Goal: Transaction & Acquisition: Book appointment/travel/reservation

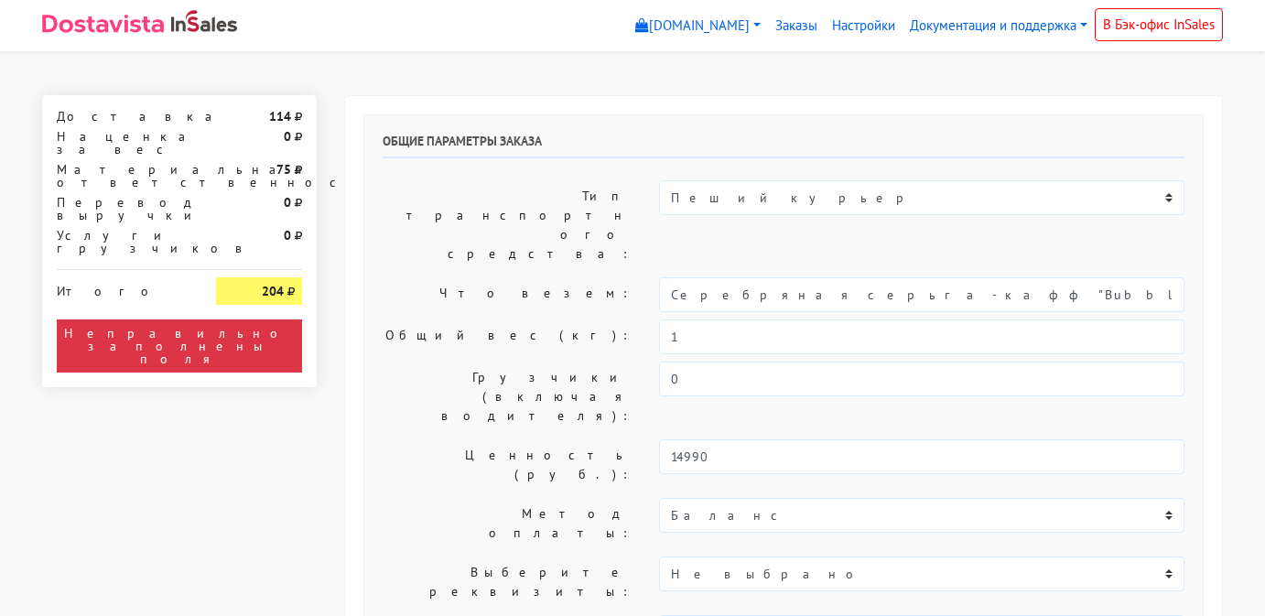
select select "11:00"
select select "20:00"
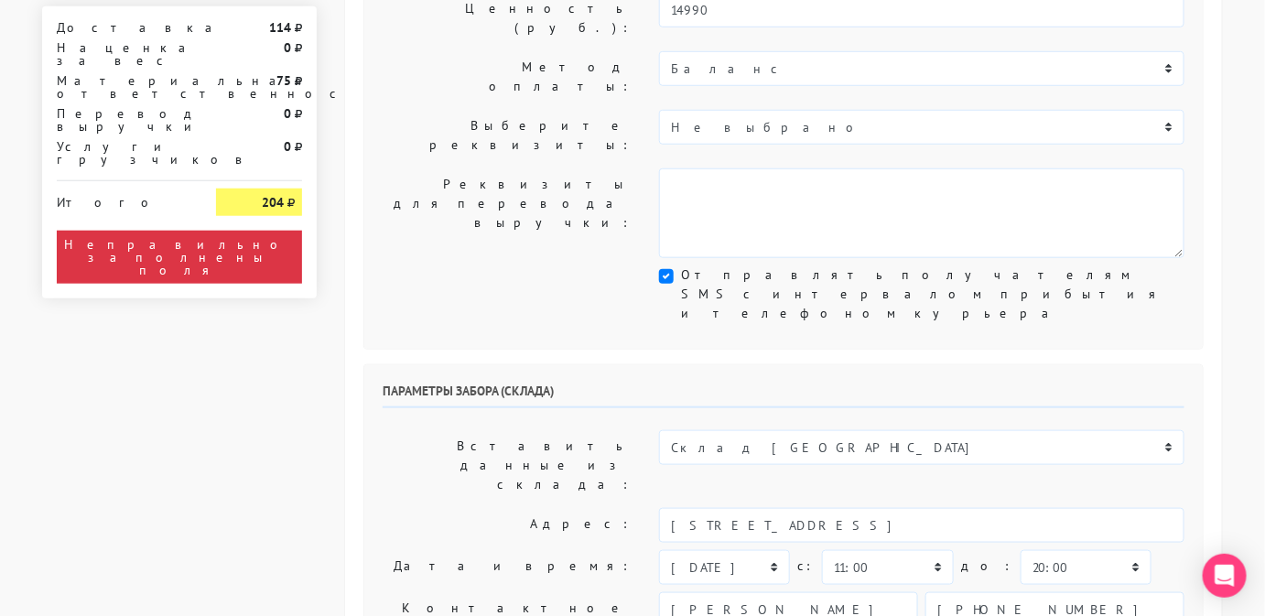
scroll to position [448, 0]
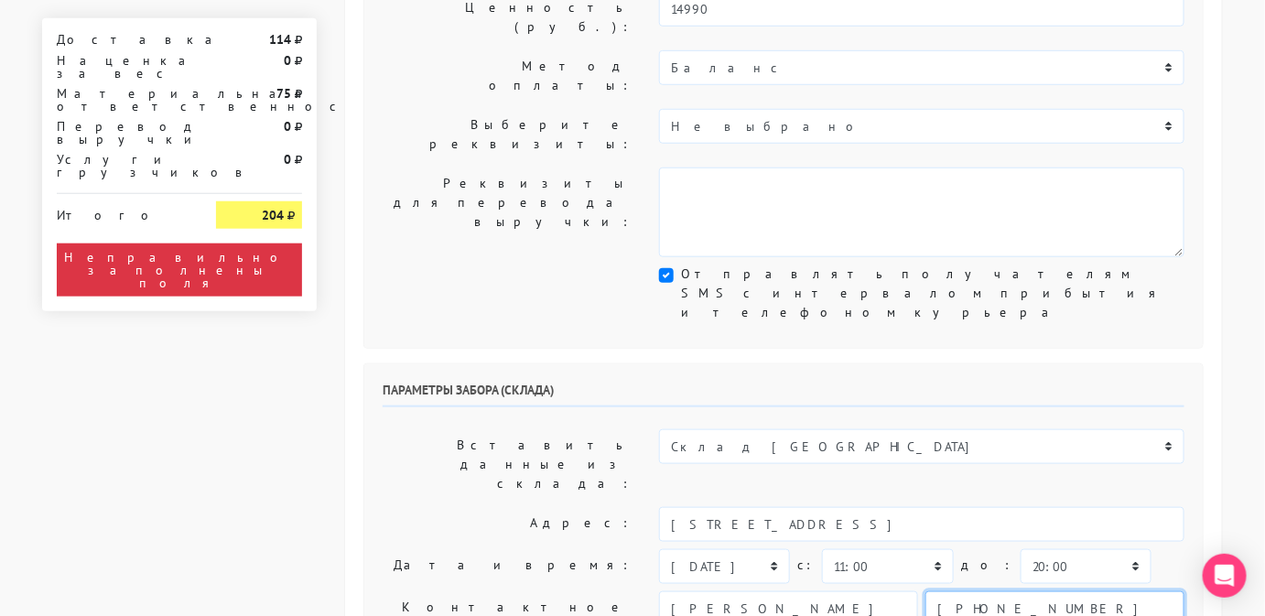
drag, startPoint x: 1053, startPoint y: 390, endPoint x: 873, endPoint y: 382, distance: 179.6
click at [873, 591] on div "[PERSON_NAME] [PHONE_NUMBER]" at bounding box center [922, 608] width 526 height 35
click at [1015, 591] on input "text" at bounding box center [1055, 608] width 259 height 35
type input "9806583831"
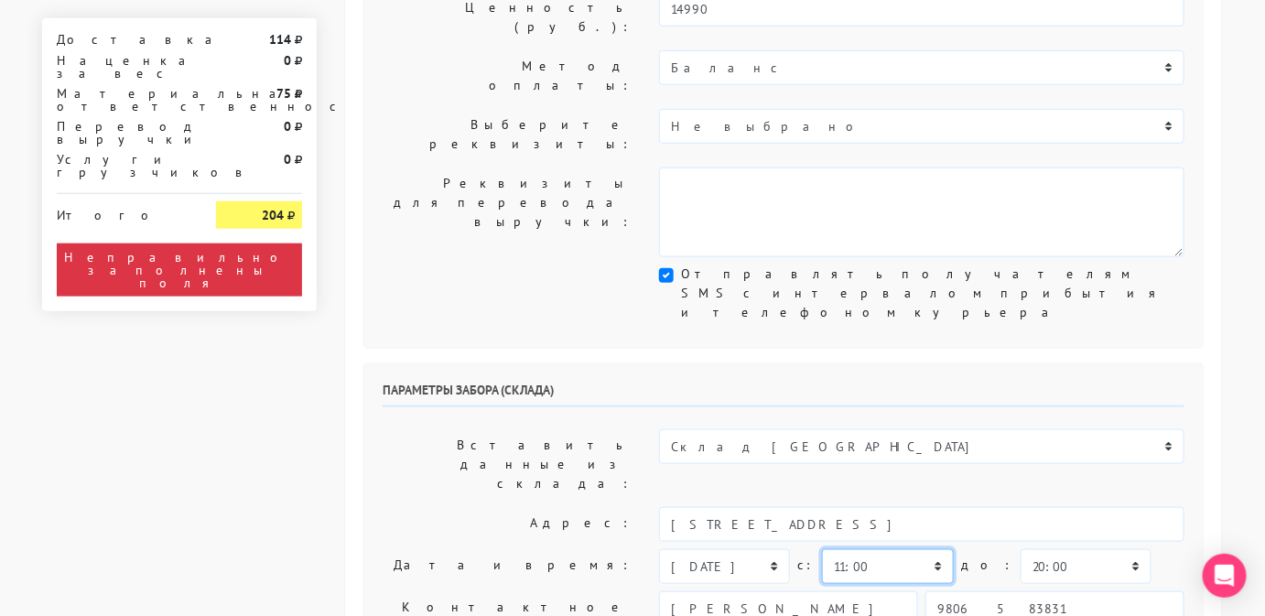
click at [883, 549] on select "00:00 00:30 01:00 01:30 02:00 02:30 03:00 03:30 04:00 04:30 05:00 05:30 06:00 0…" at bounding box center [887, 566] width 131 height 35
click at [1021, 549] on select "00:00 00:30 01:00 01:30 02:00 02:30 03:00 03:30 04:00 04:30 05:00 05:30 06:00 0…" at bounding box center [1086, 566] width 131 height 35
select select "12:00"
click at [1021, 549] on select "00:00 00:30 01:00 01:30 02:00 02:30 03:00 03:30 04:00 04:30 05:00 05:30 06:00 0…" at bounding box center [1086, 566] width 131 height 35
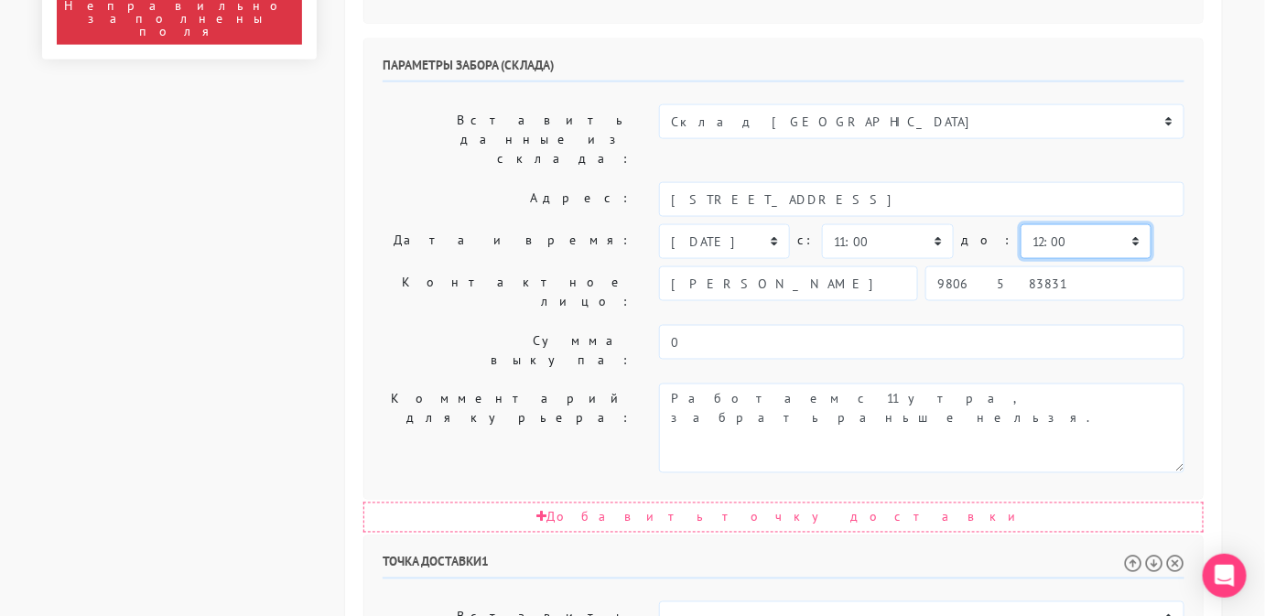
scroll to position [775, 0]
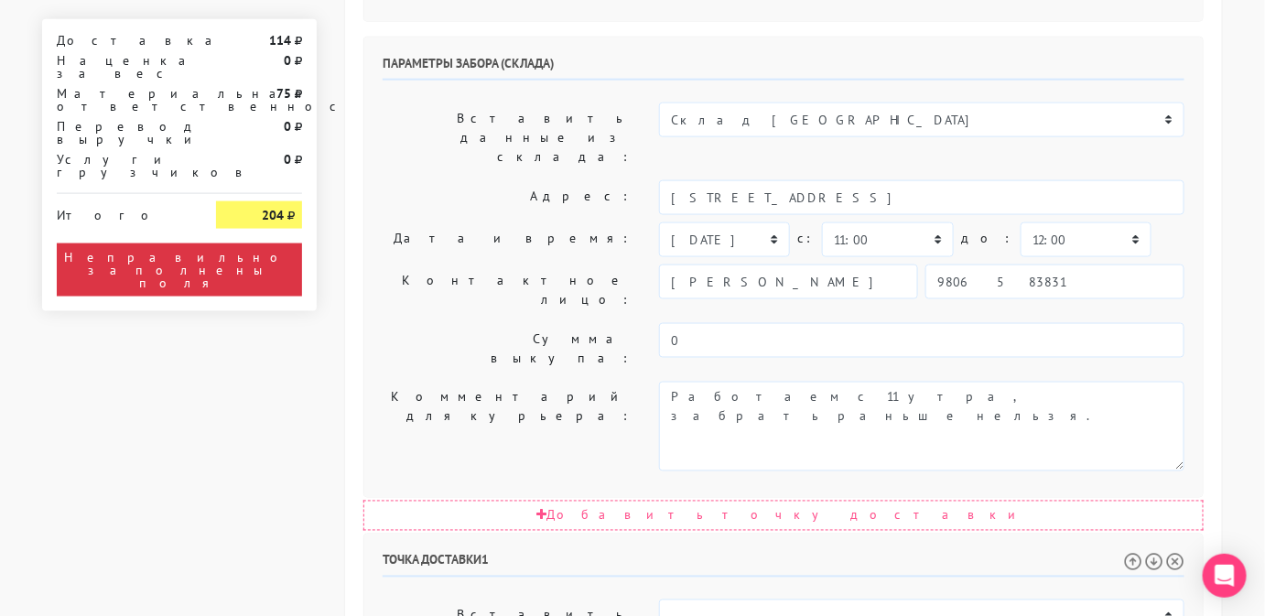
select select "[DATE]"
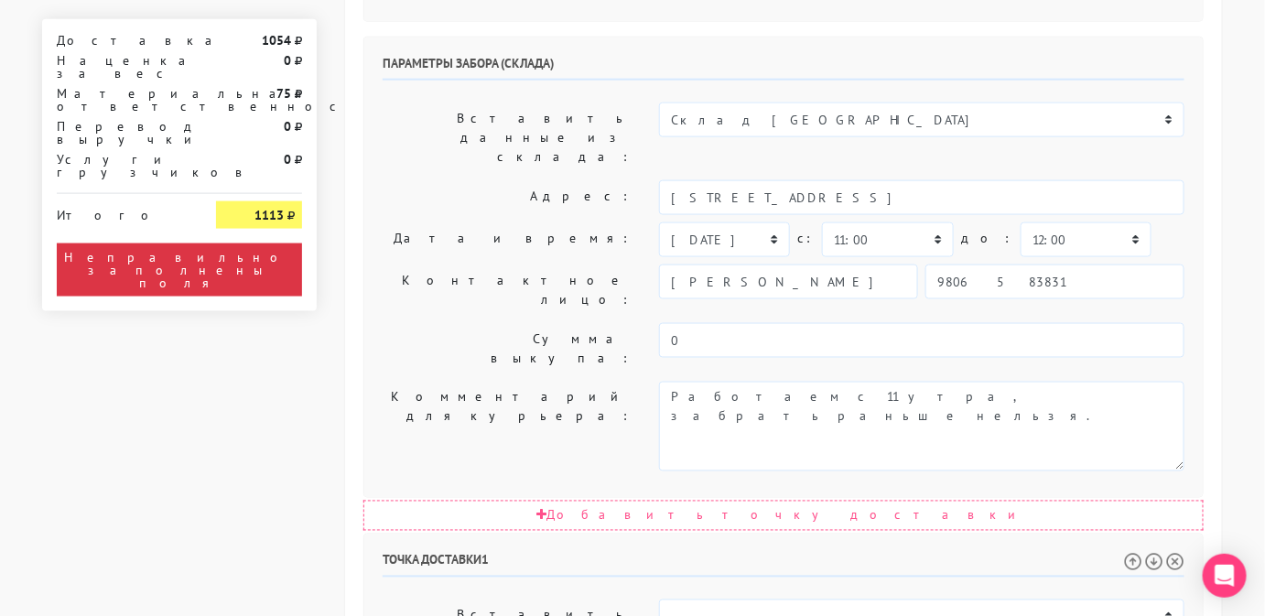
select select "12:00"
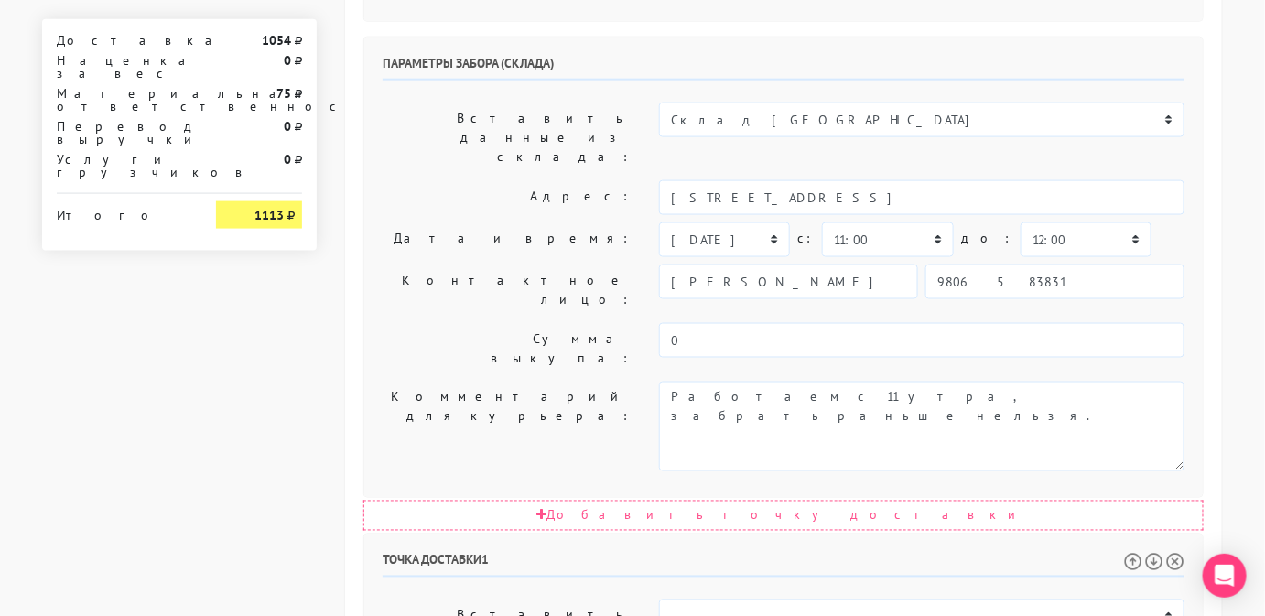
select select "15:00"
drag, startPoint x: 865, startPoint y: 558, endPoint x: 850, endPoint y: 535, distance: 28.4
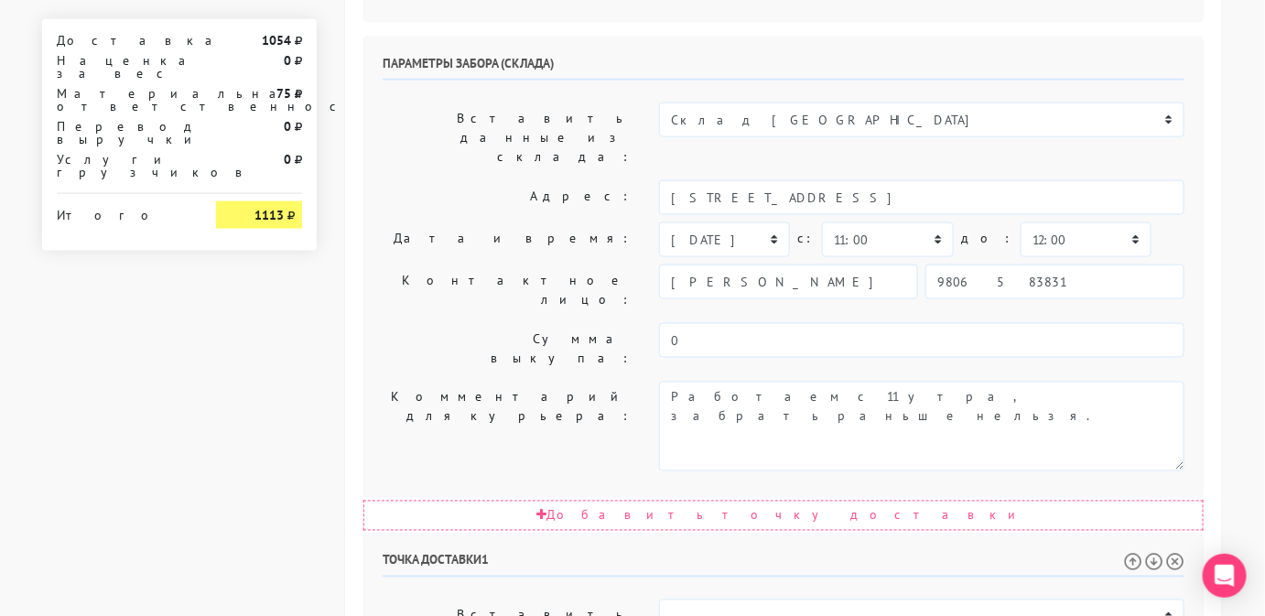
scroll to position [39, 0]
drag, startPoint x: 669, startPoint y: 530, endPoint x: 786, endPoint y: 573, distance: 124.0
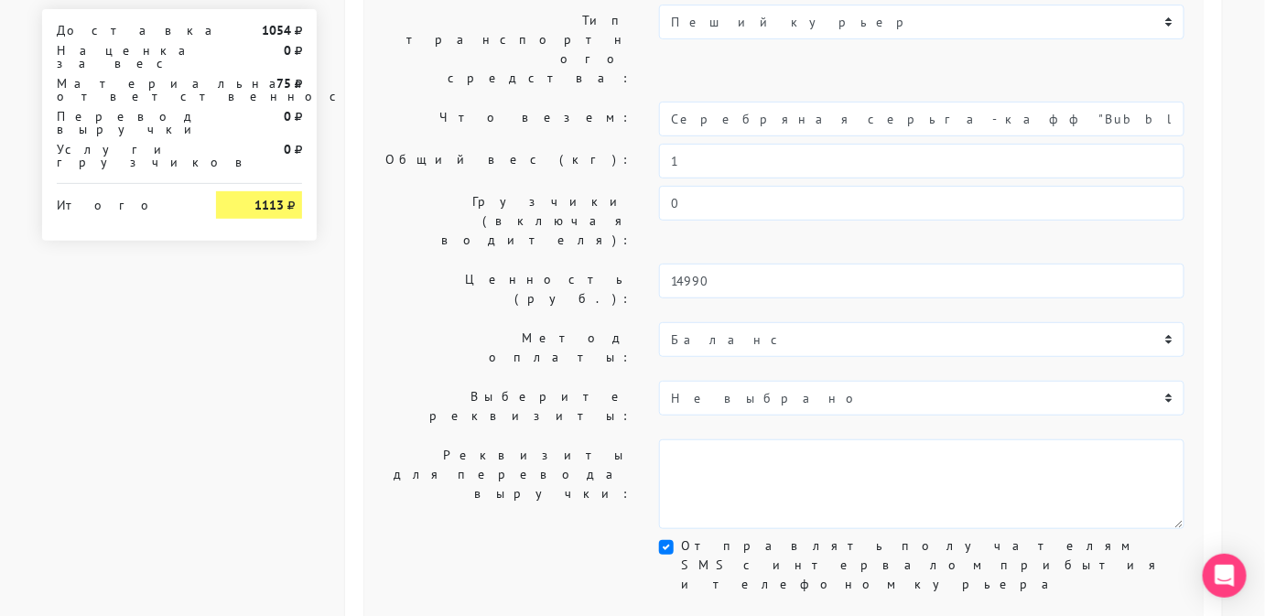
scroll to position [176, 0]
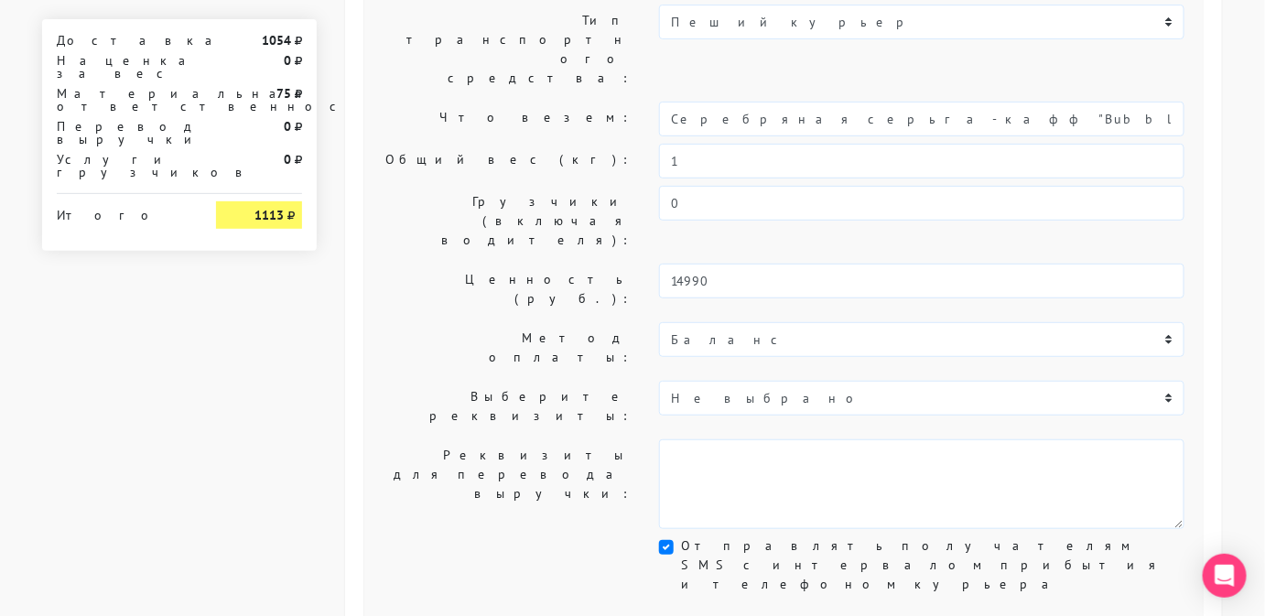
type textarea "Позвонить получателю за 1 час. Адрес: [STREET_ADDRESS]"
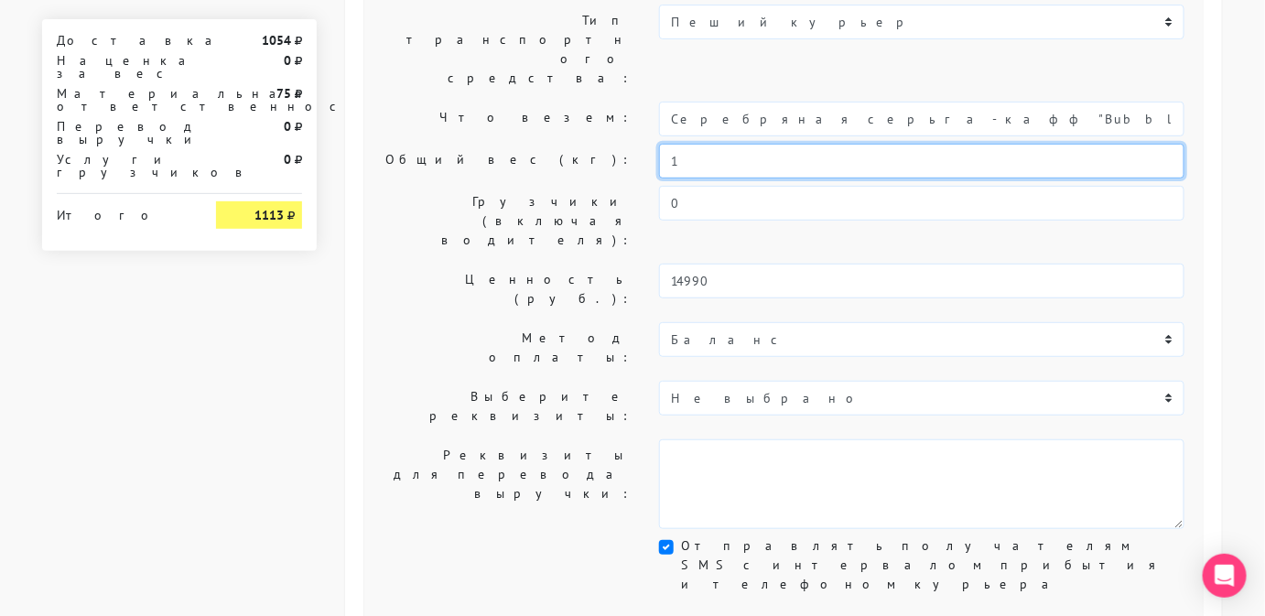
drag, startPoint x: 807, startPoint y: 117, endPoint x: 686, endPoint y: 95, distance: 123.7
click at [686, 144] on input "1" at bounding box center [922, 161] width 526 height 35
type input "0,5"
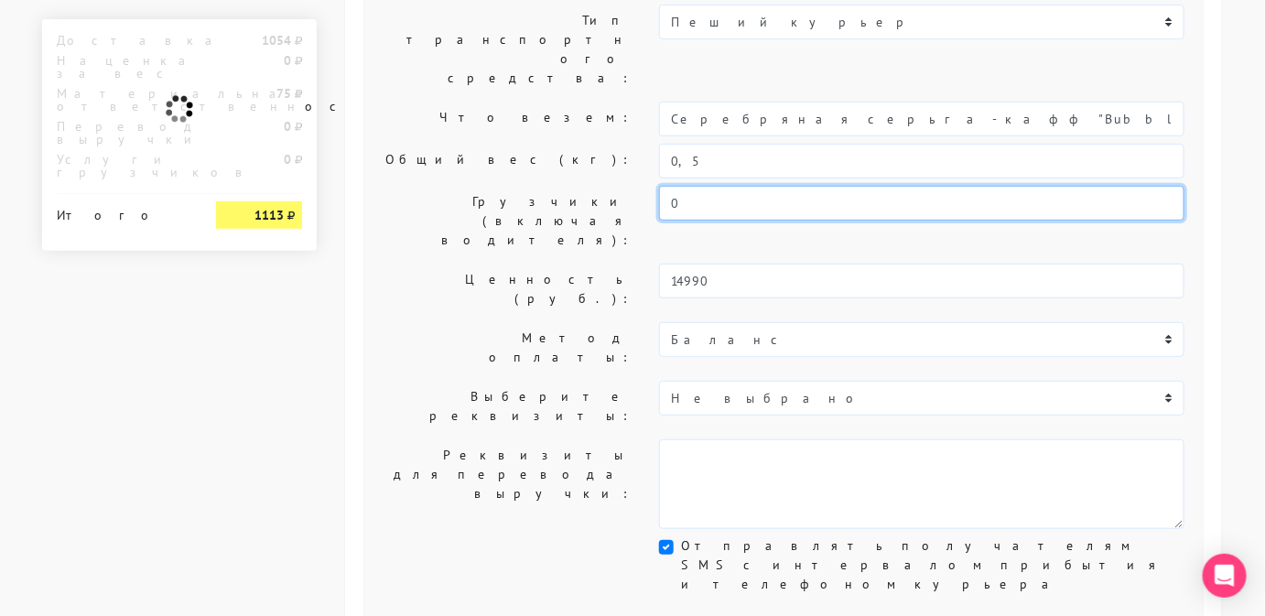
click at [664, 186] on input "0" at bounding box center [922, 203] width 526 height 35
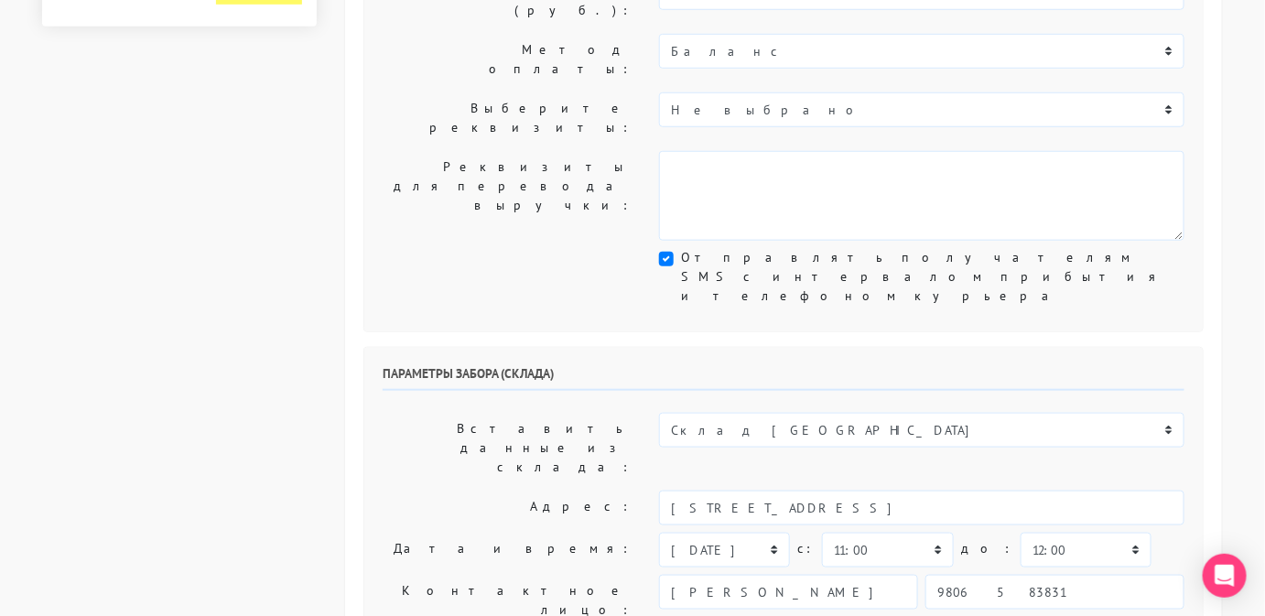
scroll to position [491, 0]
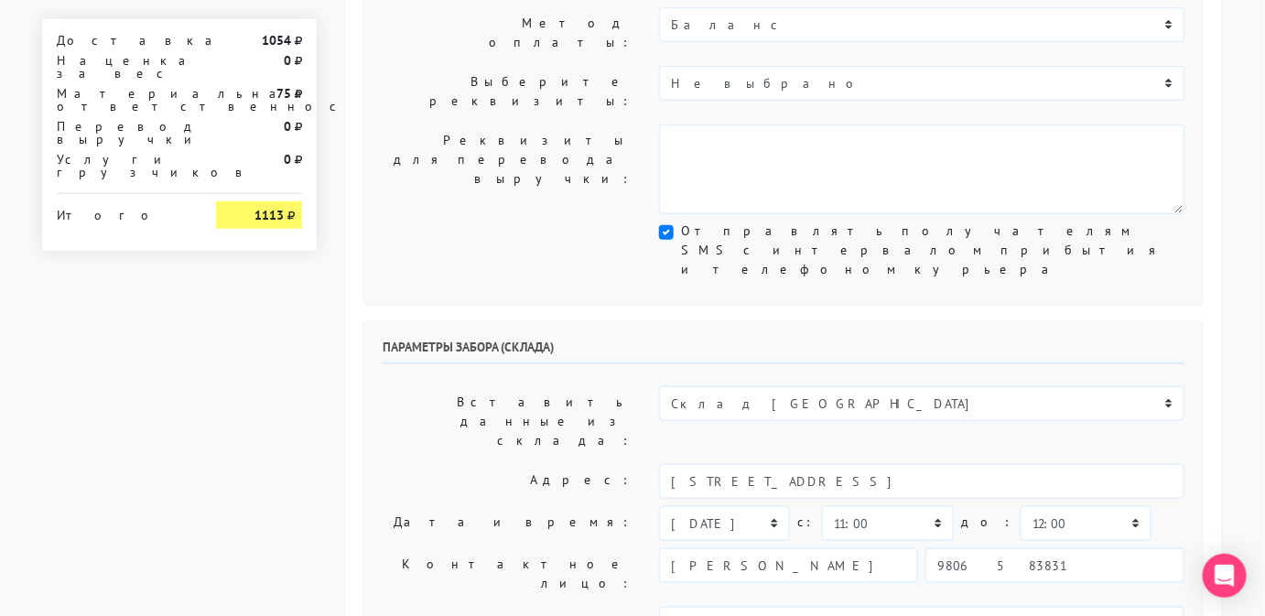
type textarea "Работаем с 11 утра, забрать раньше нельзя. Магазин SBLESKOM . Вход у остановки …"
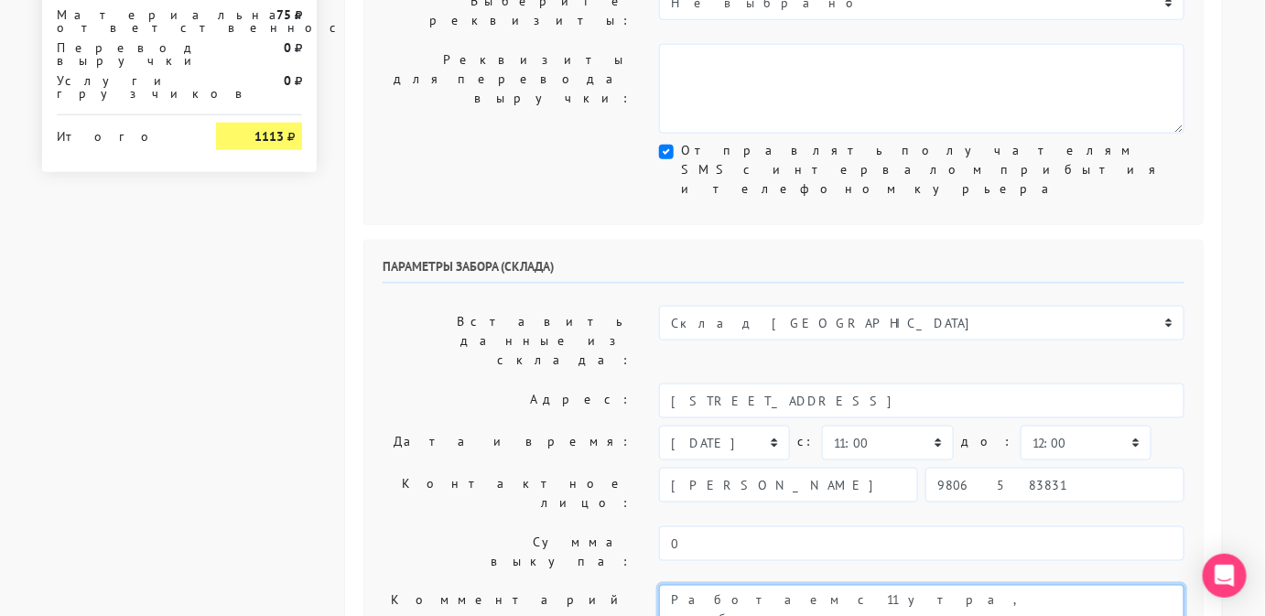
scroll to position [572, 0]
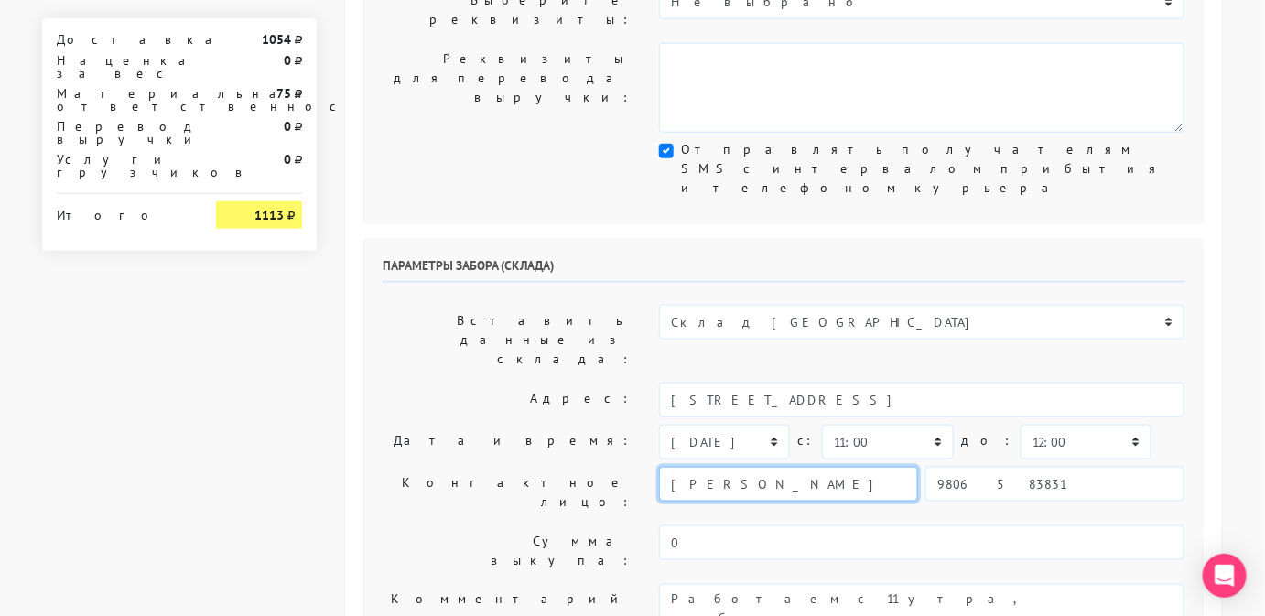
drag, startPoint x: 791, startPoint y: 272, endPoint x: 632, endPoint y: 255, distance: 160.2
click at [632, 467] on div "Контактное лицо: [PERSON_NAME] 9806583831" at bounding box center [783, 492] width 829 height 51
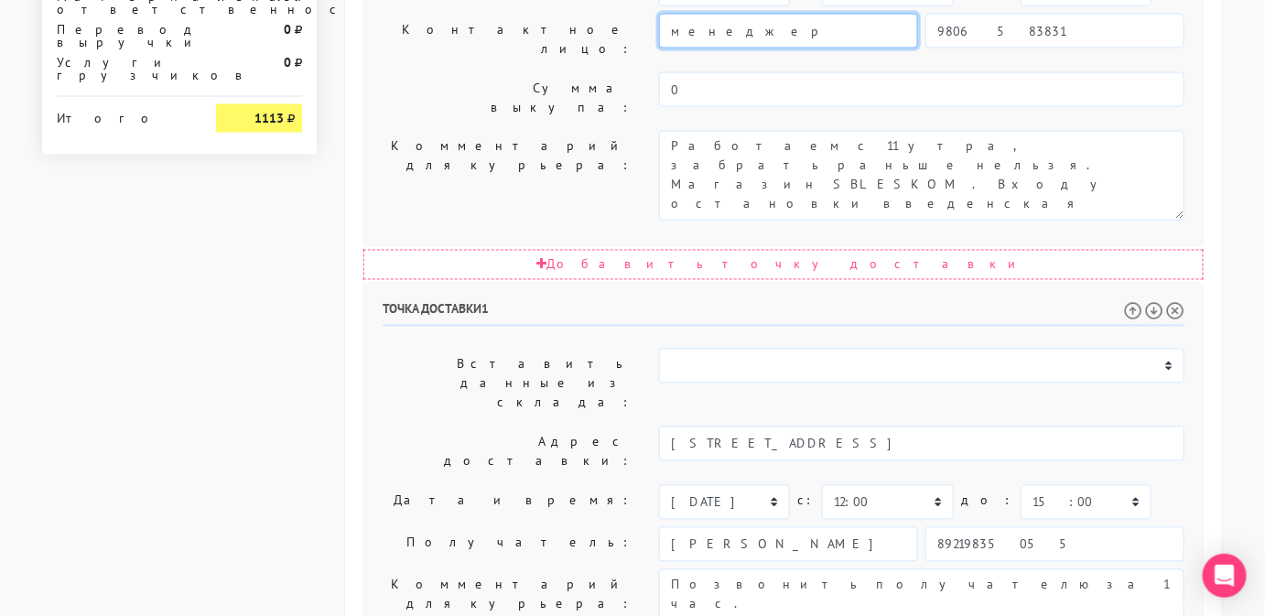
scroll to position [1042, 0]
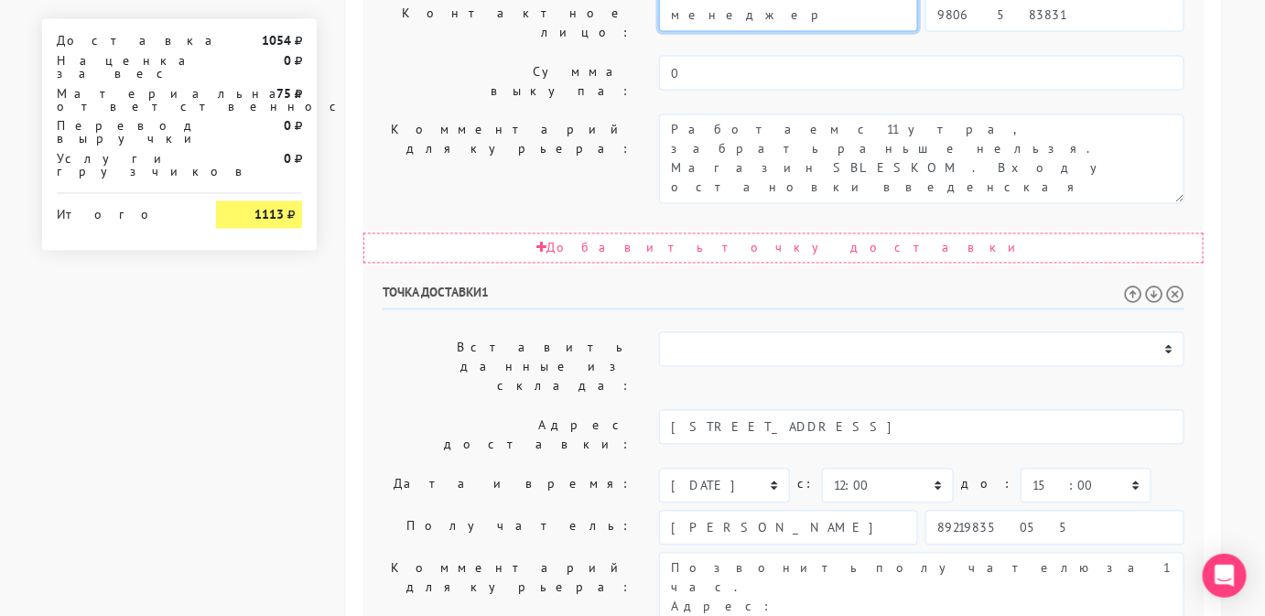
type input "менеджер"
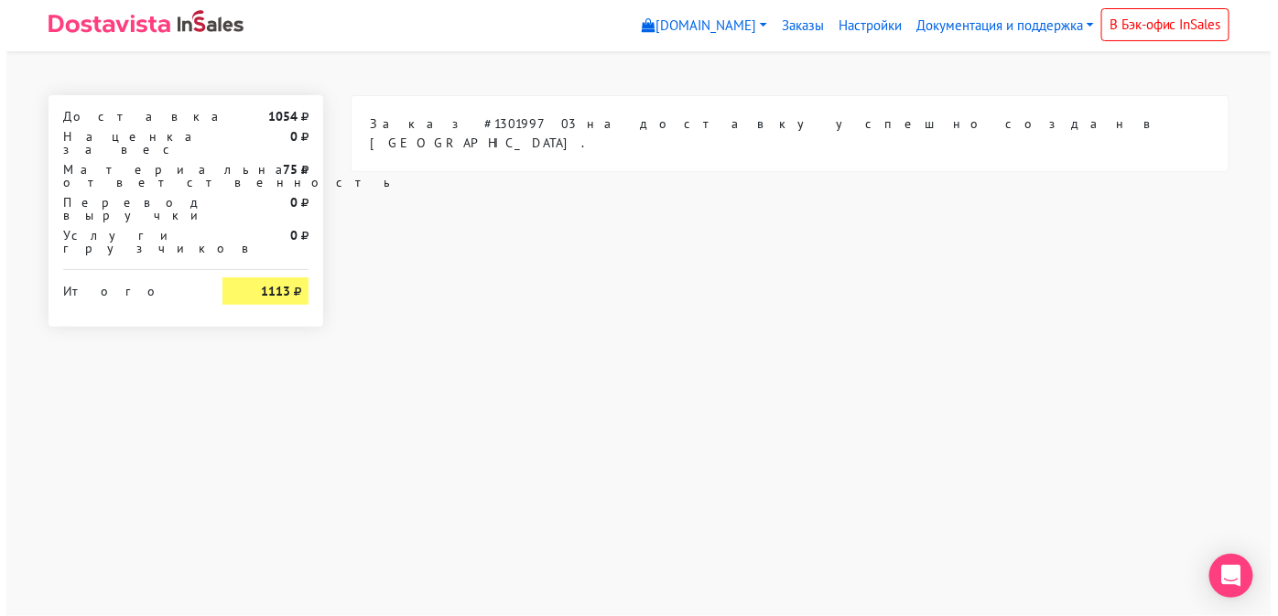
scroll to position [0, 0]
